Goal: Find specific page/section: Find specific page/section

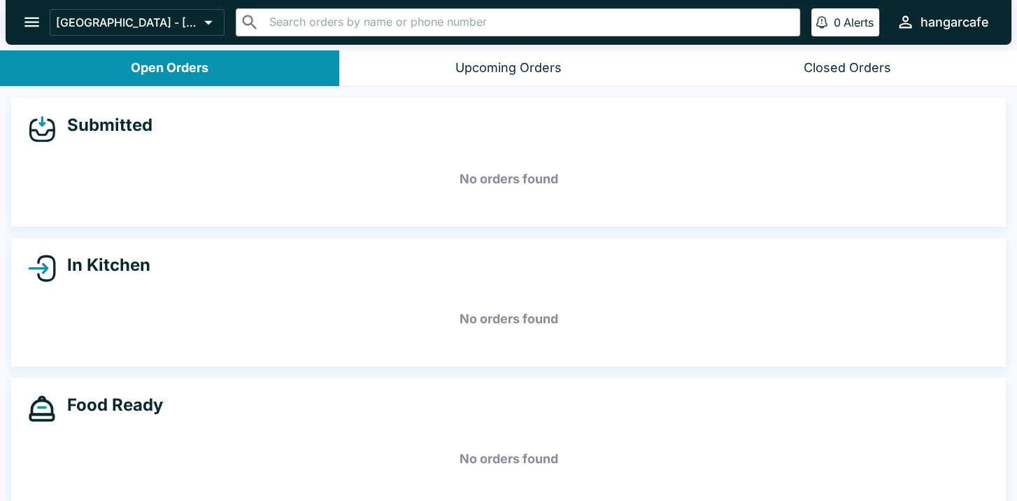
click at [34, 22] on icon "open drawer" at bounding box center [31, 22] width 15 height 10
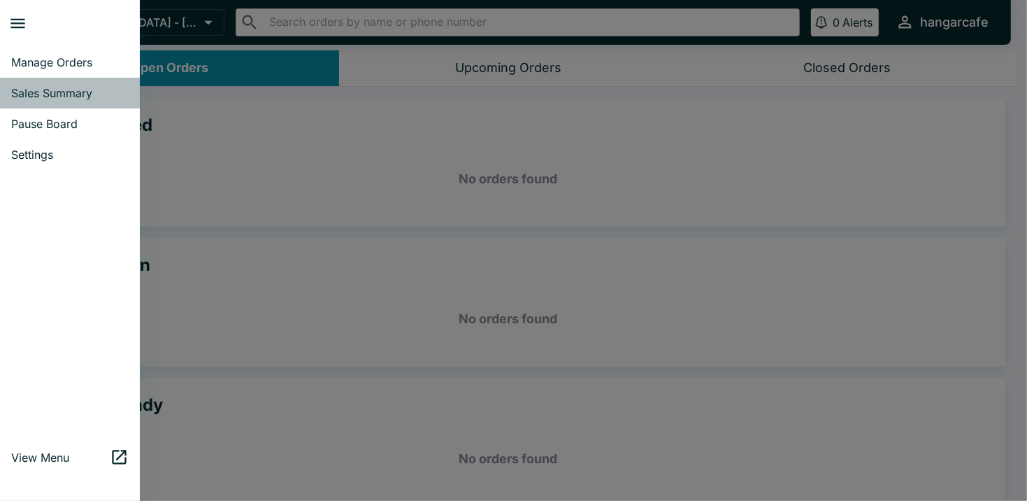
click at [83, 87] on span "Sales Summary" at bounding box center [69, 93] width 117 height 14
select select "03:00"
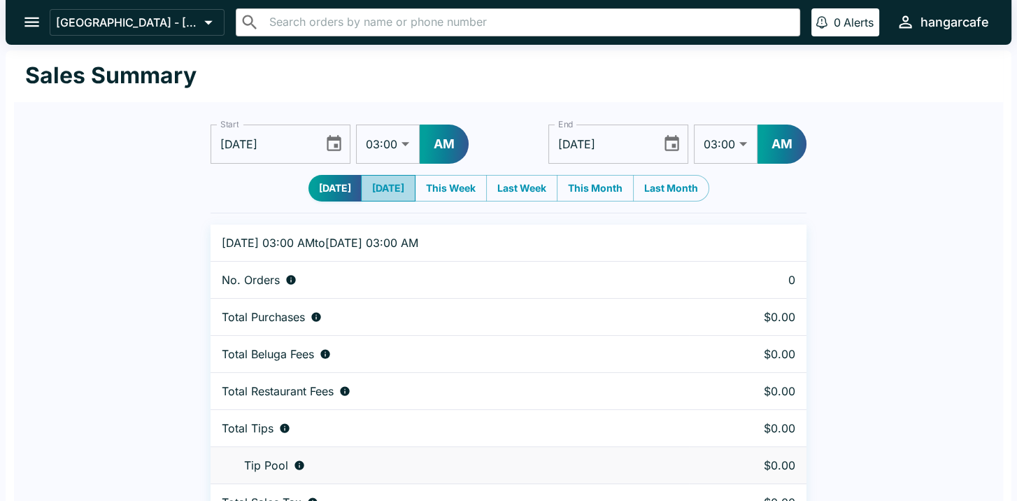
click at [388, 189] on button "[DATE]" at bounding box center [388, 188] width 55 height 27
type input "[DATE]"
